Goal: Task Accomplishment & Management: Complete application form

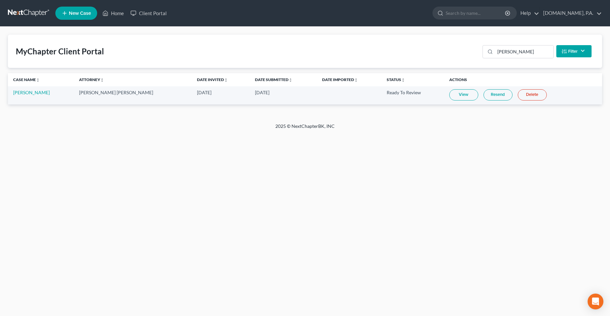
click at [300, 191] on div "Home New Case Client Portal [DOMAIN_NAME], P.A. [PERSON_NAME][EMAIL_ADDRESS][DO…" at bounding box center [305, 158] width 610 height 316
click at [150, 17] on link "Client Portal" at bounding box center [148, 13] width 43 height 12
click at [525, 56] on input "[PERSON_NAME]" at bounding box center [524, 51] width 58 height 13
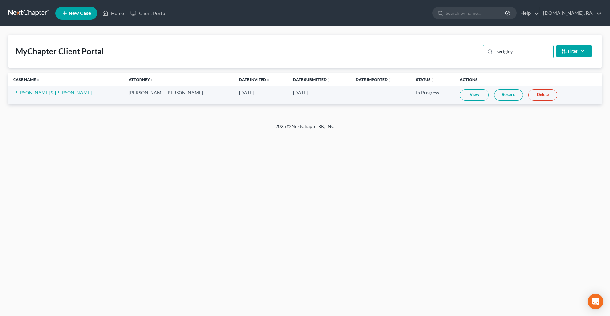
type input "wrigley"
click at [461, 96] on link "View" at bounding box center [474, 94] width 29 height 11
click at [122, 18] on link "Home" at bounding box center [113, 13] width 28 height 12
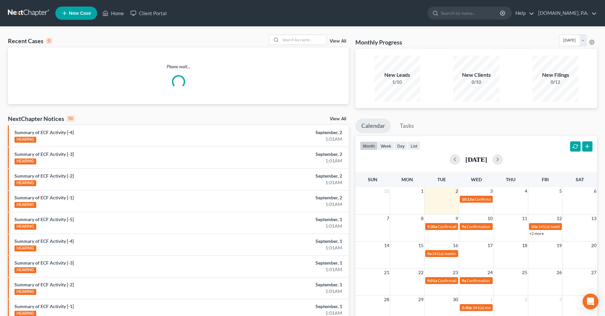
click at [306, 51] on div "Please wait..." at bounding box center [178, 75] width 341 height 57
click at [303, 42] on input "search" at bounding box center [304, 40] width 46 height 10
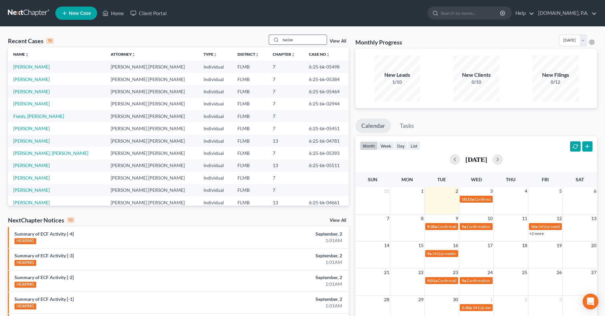
type input "tanise"
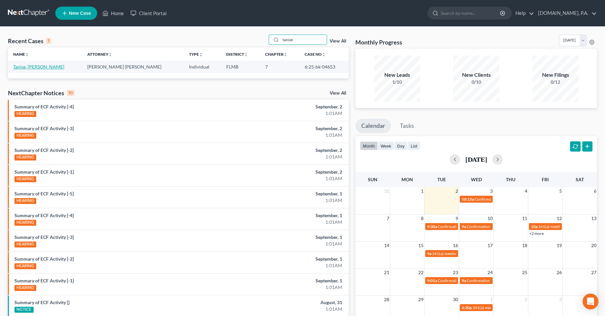
click at [37, 69] on link "Tanise, [PERSON_NAME]" at bounding box center [38, 67] width 51 height 6
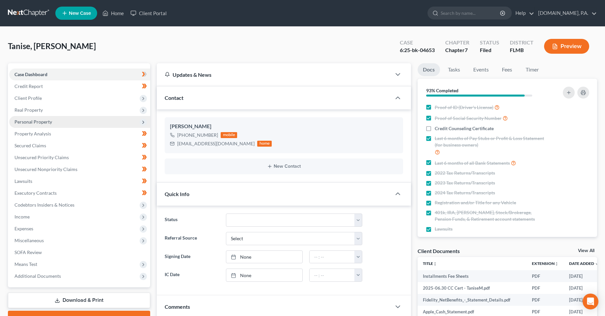
click at [32, 123] on span "Personal Property" at bounding box center [33, 122] width 38 height 6
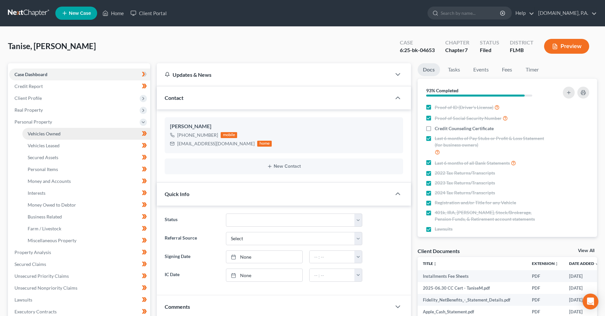
click at [40, 132] on span "Vehicles Owned" at bounding box center [44, 134] width 33 height 6
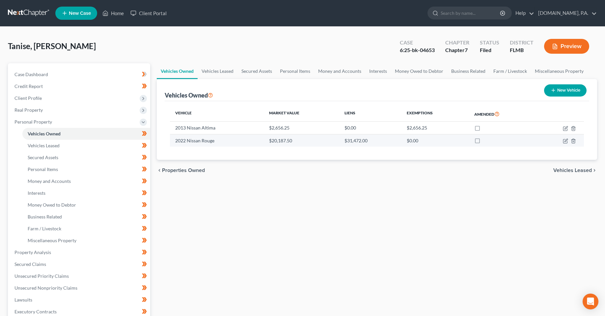
click at [568, 142] on td at bounding box center [559, 140] width 49 height 13
click at [564, 140] on icon "button" at bounding box center [565, 140] width 5 height 5
select select "0"
select select "4"
select select "3"
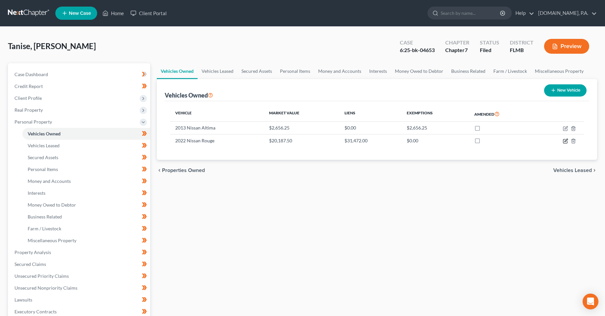
select select "0"
select select "45"
select select "0"
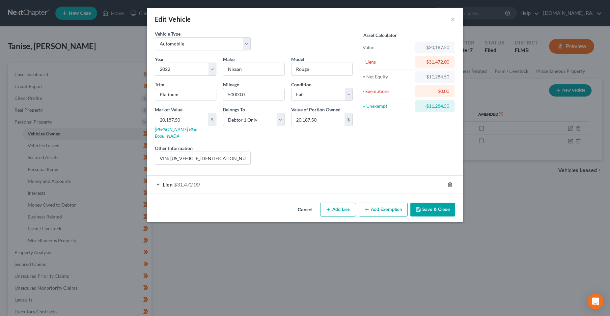
click at [222, 182] on div "Lien $31,472.00" at bounding box center [296, 184] width 298 height 17
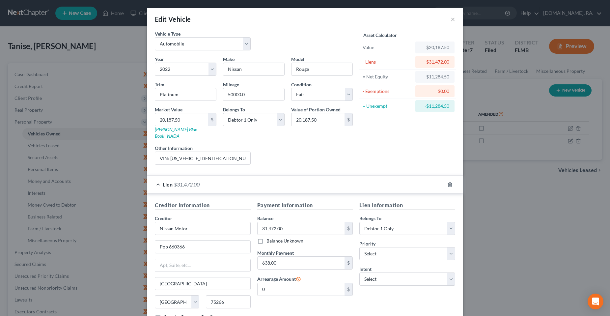
click at [330, 302] on div "Payment Information Balance 31,472.00 $ Balance Unknown Balance Undetermined 31…" at bounding box center [305, 263] width 102 height 124
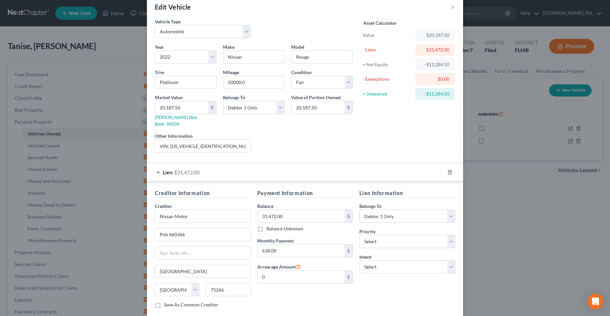
scroll to position [44, 0]
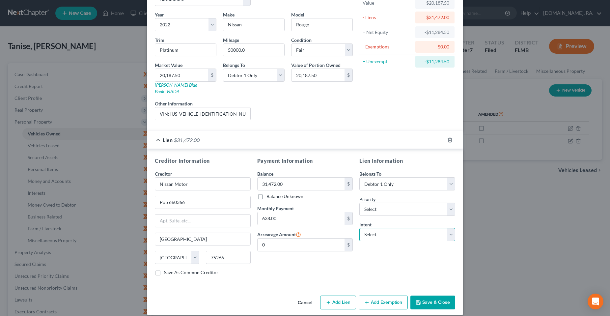
drag, startPoint x: 390, startPoint y: 229, endPoint x: 391, endPoint y: 234, distance: 5.4
click at [391, 229] on select "Select Surrender Redeem Reaffirm Avoid Other" at bounding box center [407, 234] width 96 height 13
select select "4"
click at [359, 228] on select "Select Surrender Redeem Reaffirm Avoid Other" at bounding box center [407, 234] width 96 height 13
click at [378, 253] on input "text" at bounding box center [407, 259] width 96 height 13
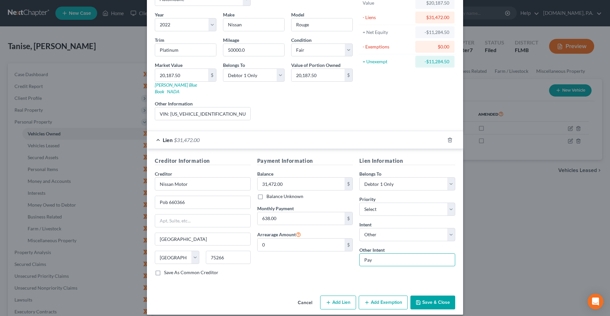
type input "Pay"
drag, startPoint x: 332, startPoint y: 254, endPoint x: 429, endPoint y: 289, distance: 102.7
click at [331, 256] on div "Payment Information Balance 31,472.00 $ Balance Unknown Balance Undetermined 31…" at bounding box center [305, 219] width 102 height 124
click at [432, 296] on button "Save & Close" at bounding box center [432, 302] width 45 height 14
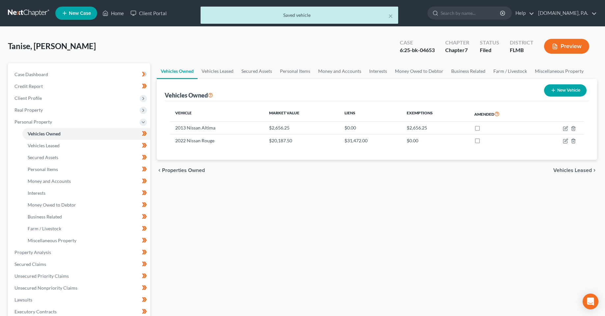
click at [290, 237] on div "Vehicles Owned Vehicles Leased Secured Assets Personal Items Money and Accounts…" at bounding box center [376, 253] width 447 height 380
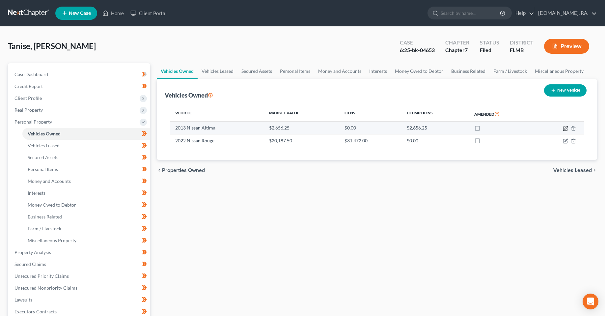
click at [566, 129] on icon "button" at bounding box center [565, 128] width 5 height 5
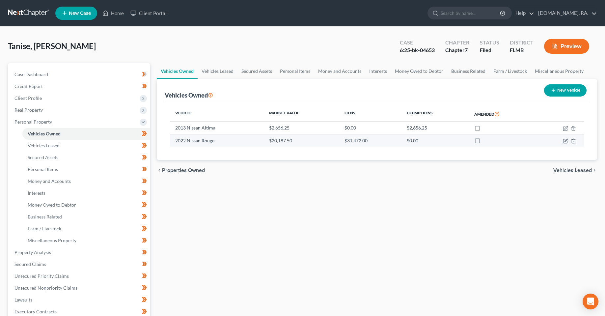
select select "0"
select select "13"
select select "3"
select select "0"
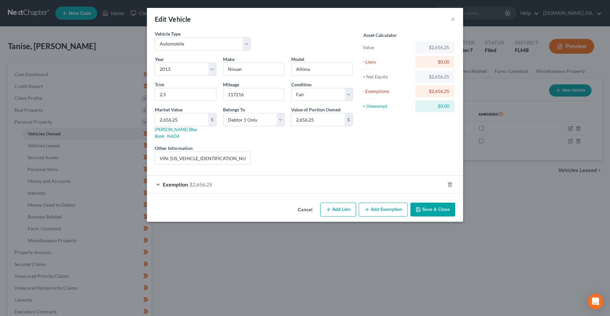
click at [275, 177] on div "Exemption $2,656.25" at bounding box center [296, 184] width 298 height 17
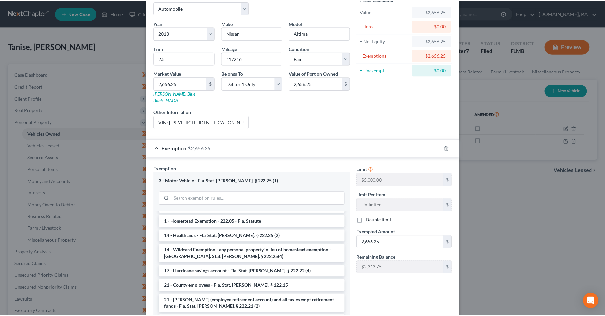
scroll to position [77, 0]
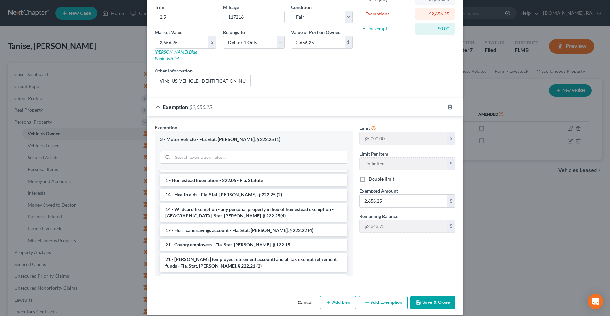
click at [430, 296] on button "Save & Close" at bounding box center [432, 303] width 45 height 14
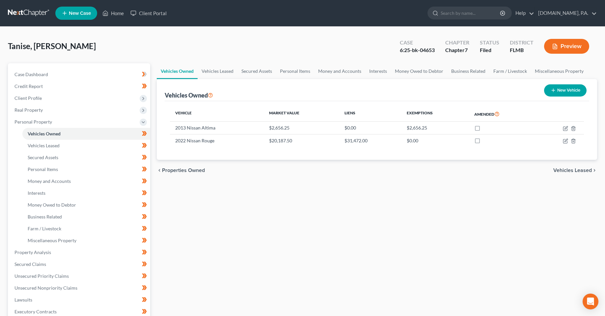
drag, startPoint x: 250, startPoint y: 239, endPoint x: 197, endPoint y: 231, distance: 53.3
click at [250, 239] on div "Vehicles Owned Vehicles Leased Secured Assets Personal Items Money and Accounts…" at bounding box center [376, 253] width 447 height 380
drag, startPoint x: 271, startPoint y: 233, endPoint x: 274, endPoint y: 223, distance: 10.4
click at [272, 233] on div "Vehicles Owned Vehicles Leased Secured Assets Personal Items Money and Accounts…" at bounding box center [376, 253] width 447 height 380
click at [273, 214] on div "Vehicles Owned Vehicles Leased Secured Assets Personal Items Money and Accounts…" at bounding box center [376, 253] width 447 height 380
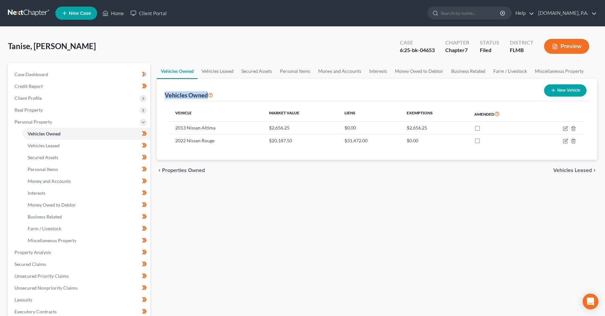
drag, startPoint x: 208, startPoint y: 95, endPoint x: 165, endPoint y: 93, distance: 43.2
click at [165, 93] on div "Vehicles Owned" at bounding box center [189, 95] width 48 height 8
click at [264, 250] on div "Vehicles Owned Vehicles Leased Secured Assets Personal Items Money and Accounts…" at bounding box center [376, 253] width 447 height 380
click at [312, 264] on div "Vehicles Owned Vehicles Leased Secured Assets Personal Items Money and Accounts…" at bounding box center [376, 253] width 447 height 380
click at [288, 237] on div "Vehicles Owned Vehicles Leased Secured Assets Personal Items Money and Accounts…" at bounding box center [376, 253] width 447 height 380
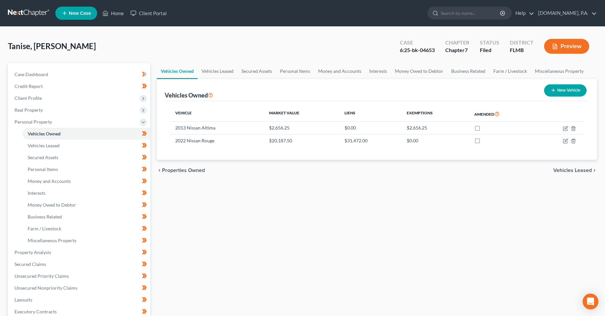
click at [368, 259] on div "Vehicles Owned Vehicles Leased Secured Assets Personal Items Money and Accounts…" at bounding box center [376, 253] width 447 height 380
click at [322, 267] on div "Vehicles Owned Vehicles Leased Secured Assets Personal Items Money and Accounts…" at bounding box center [376, 253] width 447 height 380
drag, startPoint x: 232, startPoint y: 176, endPoint x: 176, endPoint y: 168, distance: 57.2
click at [176, 168] on div "chevron_left Properties Owned Vehicles Leased chevron_right" at bounding box center [377, 170] width 440 height 21
drag, startPoint x: 292, startPoint y: 206, endPoint x: 216, endPoint y: 142, distance: 99.8
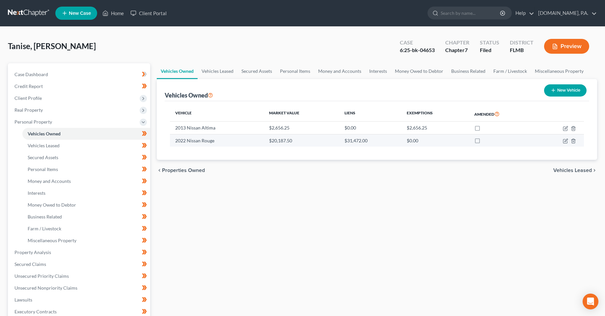
click at [285, 201] on div "Vehicles Owned Vehicles Leased Secured Assets Personal Items Money and Accounts…" at bounding box center [376, 253] width 447 height 380
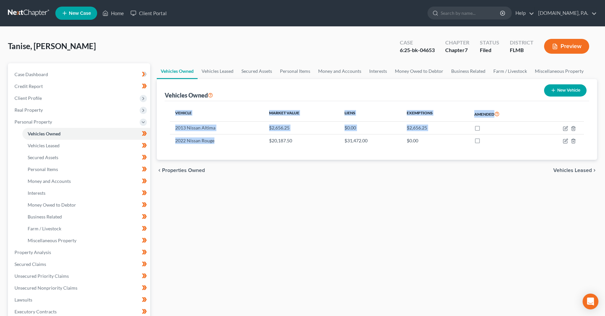
drag, startPoint x: 216, startPoint y: 142, endPoint x: 168, endPoint y: 123, distance: 52.0
click at [168, 123] on div "Vehicle Market Value Liens Exemptions Amended 2013 Nissan Altima $2,656.25 $0.0…" at bounding box center [377, 130] width 425 height 59
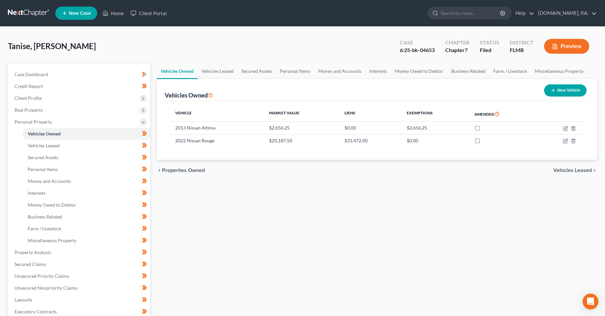
click at [247, 224] on div "Vehicles Owned Vehicles Leased Secured Assets Personal Items Money and Accounts…" at bounding box center [376, 253] width 447 height 380
drag, startPoint x: 203, startPoint y: 171, endPoint x: 237, endPoint y: 201, distance: 44.8
click at [204, 171] on span "Properties Owned" at bounding box center [183, 170] width 43 height 5
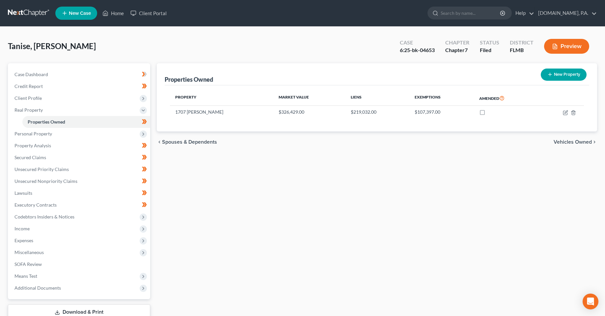
drag, startPoint x: 246, startPoint y: 230, endPoint x: 207, endPoint y: 211, distance: 43.0
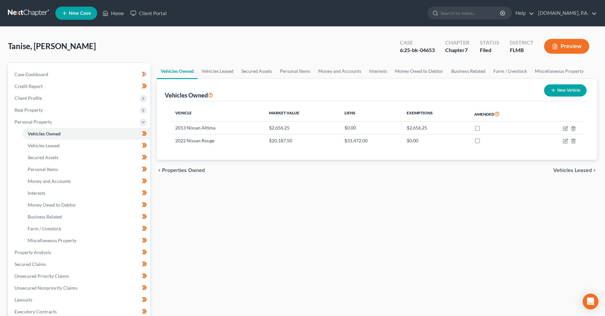
drag, startPoint x: 223, startPoint y: 217, endPoint x: 190, endPoint y: 116, distance: 106.2
click at [223, 216] on div "Vehicles Owned Vehicles Leased Secured Assets Personal Items Money and Accounts…" at bounding box center [376, 253] width 447 height 380
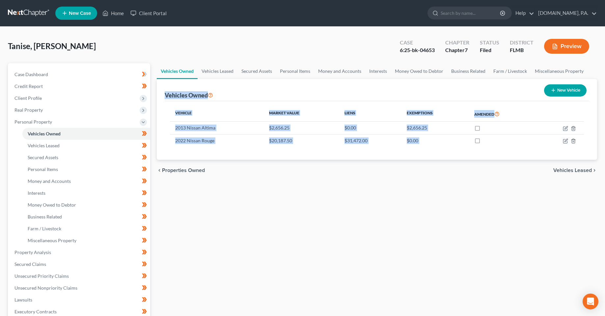
drag, startPoint x: 162, startPoint y: 97, endPoint x: 242, endPoint y: 165, distance: 104.7
click at [242, 165] on ui-view "Vehicles Owned Vehicles Leased Secured Assets Personal Items Money and Accounts…" at bounding box center [377, 122] width 440 height 118
click at [239, 229] on div "Vehicles Owned Vehicles Leased Secured Assets Personal Items Money and Accounts…" at bounding box center [376, 253] width 447 height 380
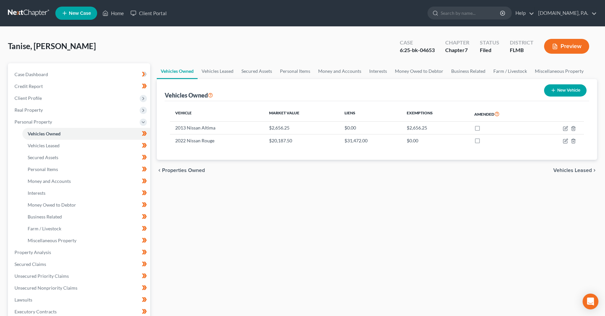
click at [249, 242] on div "Vehicles Owned Vehicles Leased Secured Assets Personal Items Money and Accounts…" at bounding box center [376, 253] width 447 height 380
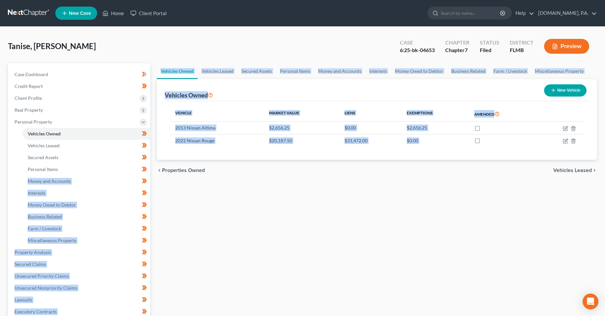
drag, startPoint x: 189, startPoint y: 172, endPoint x: 206, endPoint y: 215, distance: 46.7
click at [151, 171] on div "Petition Navigation Case Dashboard Payments Invoices Payments Payments Credit R…" at bounding box center [303, 253] width 596 height 380
click at [212, 223] on div "Vehicles Owned Vehicles Leased Secured Assets Personal Items Money and Accounts…" at bounding box center [376, 253] width 447 height 380
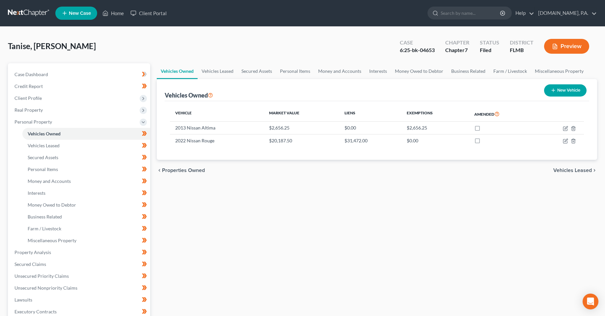
click at [223, 205] on div "Vehicles Owned Vehicles Leased Secured Assets Personal Items Money and Accounts…" at bounding box center [376, 253] width 447 height 380
click at [325, 201] on div "Vehicles Owned Vehicles Leased Secured Assets Personal Items Money and Accounts…" at bounding box center [376, 253] width 447 height 380
click at [381, 241] on div "Vehicles Owned Vehicles Leased Secured Assets Personal Items Money and Accounts…" at bounding box center [376, 253] width 447 height 380
drag, startPoint x: 468, startPoint y: 196, endPoint x: 421, endPoint y: 197, distance: 46.8
click at [467, 196] on div "Vehicles Owned Vehicles Leased Secured Assets Personal Items Money and Accounts…" at bounding box center [376, 253] width 447 height 380
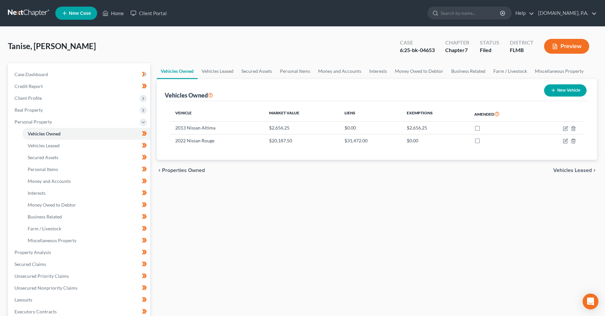
click at [327, 228] on div "Vehicles Owned Vehicles Leased Secured Assets Personal Items Money and Accounts…" at bounding box center [376, 253] width 447 height 380
click at [295, 250] on div "Vehicles Owned Vehicles Leased Secured Assets Personal Items Money and Accounts…" at bounding box center [376, 253] width 447 height 380
click at [236, 209] on div "Vehicles Owned Vehicles Leased Secured Assets Personal Items Money and Accounts…" at bounding box center [376, 253] width 447 height 380
click at [284, 262] on div "Vehicles Owned Vehicles Leased Secured Assets Personal Items Money and Accounts…" at bounding box center [376, 253] width 447 height 380
click at [271, 207] on div "Vehicles Owned Vehicles Leased Secured Assets Personal Items Money and Accounts…" at bounding box center [376, 253] width 447 height 380
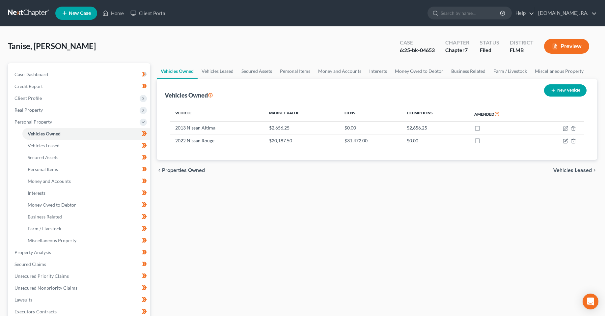
drag, startPoint x: 255, startPoint y: 208, endPoint x: 256, endPoint y: 186, distance: 22.8
click at [255, 201] on div "Vehicles Owned Vehicles Leased Secured Assets Personal Items Money and Accounts…" at bounding box center [376, 253] width 447 height 380
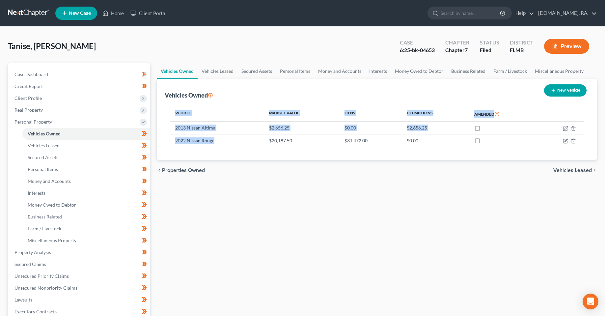
drag, startPoint x: 226, startPoint y: 144, endPoint x: 173, endPoint y: 119, distance: 58.1
click at [173, 119] on table "Vehicle Market Value Liens Exemptions Amended 2013 Nissan Altima $2,656.25 $0.0…" at bounding box center [377, 126] width 414 height 41
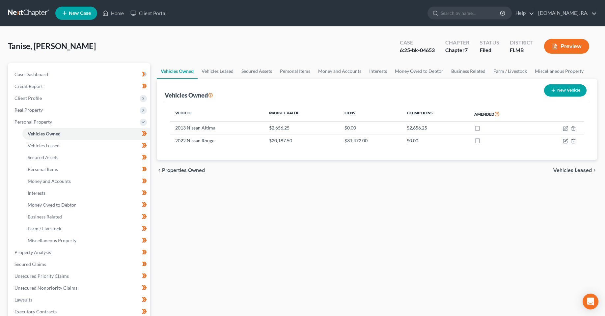
drag, startPoint x: 209, startPoint y: 232, endPoint x: 204, endPoint y: 224, distance: 9.8
click at [209, 232] on div "Vehicles Owned Vehicles Leased Secured Assets Personal Items Money and Accounts…" at bounding box center [376, 253] width 447 height 380
drag, startPoint x: 176, startPoint y: 112, endPoint x: 509, endPoint y: 116, distance: 333.7
click at [509, 116] on tr "Vehicle Market Value Liens Exemptions Amended" at bounding box center [377, 113] width 414 height 15
drag, startPoint x: 420, startPoint y: 233, endPoint x: 282, endPoint y: 213, distance: 138.7
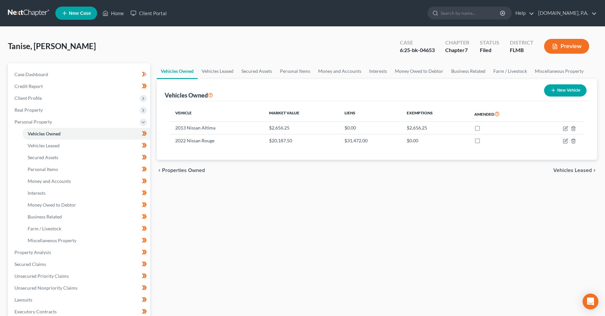
click at [419, 234] on div "Vehicles Owned Vehicles Leased Secured Assets Personal Items Money and Accounts…" at bounding box center [376, 253] width 447 height 380
drag, startPoint x: 225, startPoint y: 245, endPoint x: 224, endPoint y: 231, distance: 13.8
click at [224, 244] on div "Vehicles Owned Vehicles Leased Secured Assets Personal Items Money and Accounts…" at bounding box center [376, 253] width 447 height 380
drag, startPoint x: 386, startPoint y: 255, endPoint x: 308, endPoint y: 182, distance: 106.0
click at [379, 248] on div "Vehicles Owned Vehicles Leased Secured Assets Personal Items Money and Accounts…" at bounding box center [376, 253] width 447 height 380
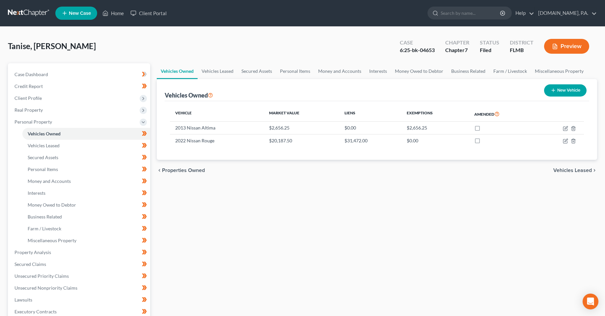
drag, startPoint x: 165, startPoint y: 96, endPoint x: 271, endPoint y: 96, distance: 105.7
click at [271, 96] on div "Vehicles Owned New Vehicle" at bounding box center [377, 90] width 425 height 22
drag, startPoint x: 233, startPoint y: 252, endPoint x: 226, endPoint y: 224, distance: 29.2
click at [233, 252] on div "Vehicles Owned Vehicles Leased Secured Assets Personal Items Money and Accounts…" at bounding box center [376, 253] width 447 height 380
click at [234, 197] on div "Vehicles Owned Vehicles Leased Secured Assets Personal Items Money and Accounts…" at bounding box center [376, 253] width 447 height 380
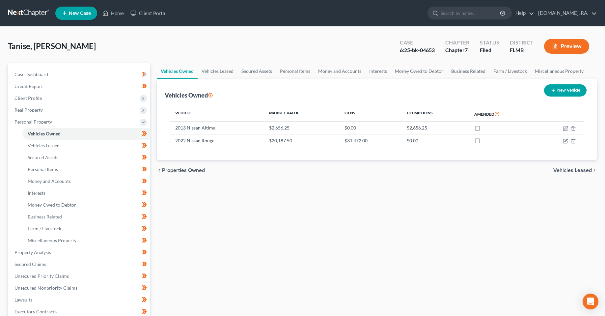
click at [295, 192] on div "Vehicles Owned Vehicles Leased Secured Assets Personal Items Money and Accounts…" at bounding box center [376, 253] width 447 height 380
click at [327, 260] on div "Vehicles Owned Vehicles Leased Secured Assets Personal Items Money and Accounts…" at bounding box center [376, 253] width 447 height 380
